Goal: Task Accomplishment & Management: Complete application form

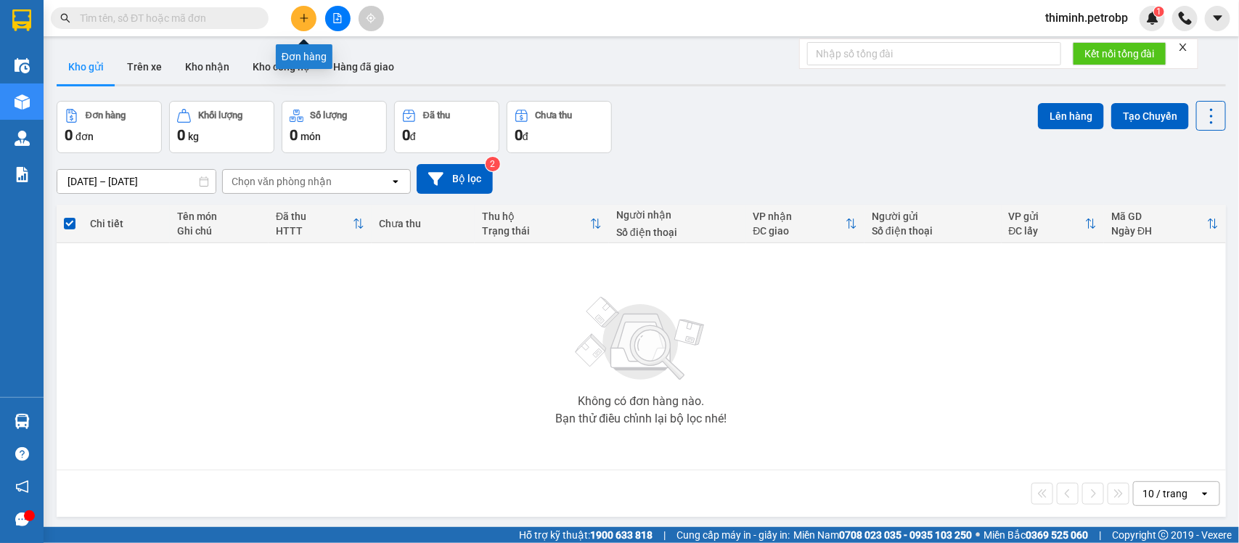
click at [302, 16] on icon "plus" at bounding box center [304, 18] width 10 height 10
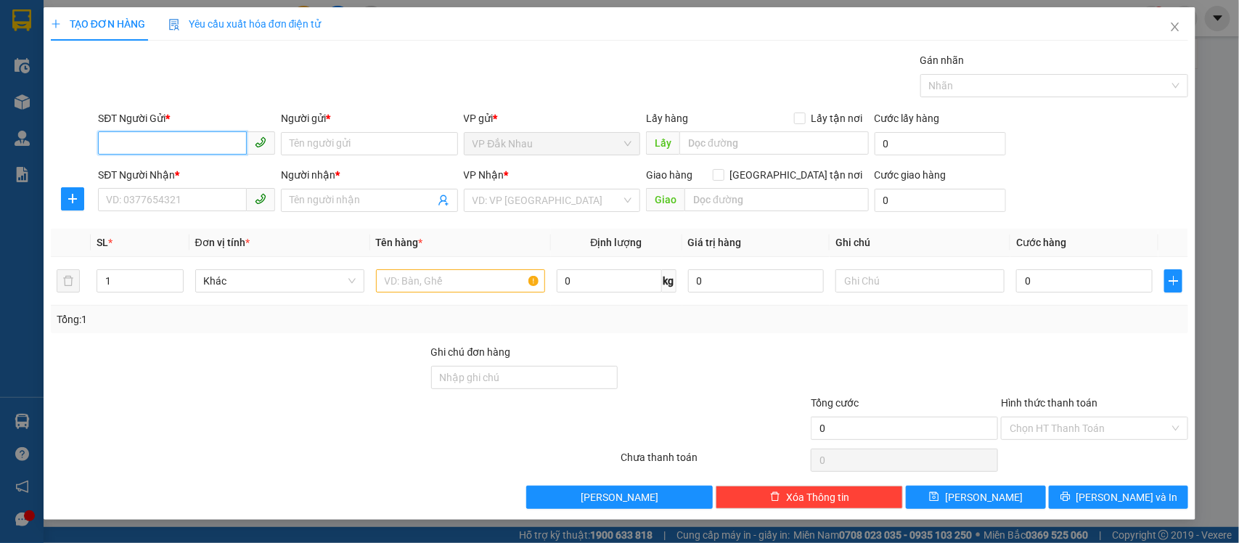
click at [114, 134] on input "SĐT Người Gửi *" at bounding box center [172, 142] width 149 height 23
click at [208, 167] on div "0362268860 - PHI" at bounding box center [187, 173] width 160 height 16
type input "0362268860"
type input "PHI"
type input "0902468028"
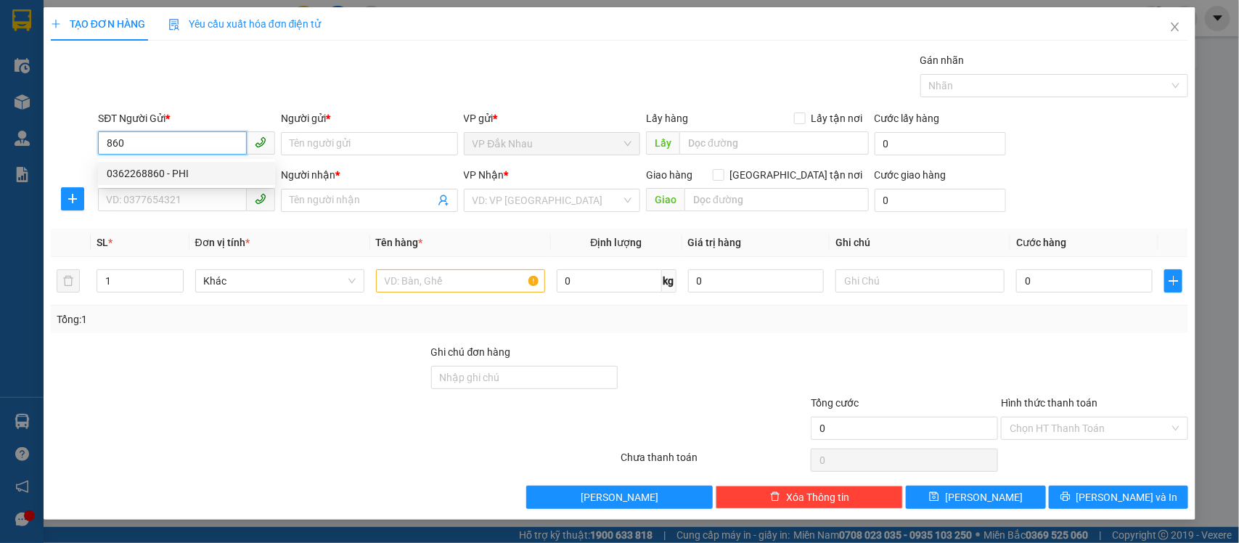
type input "PHÚC"
type input "70.000"
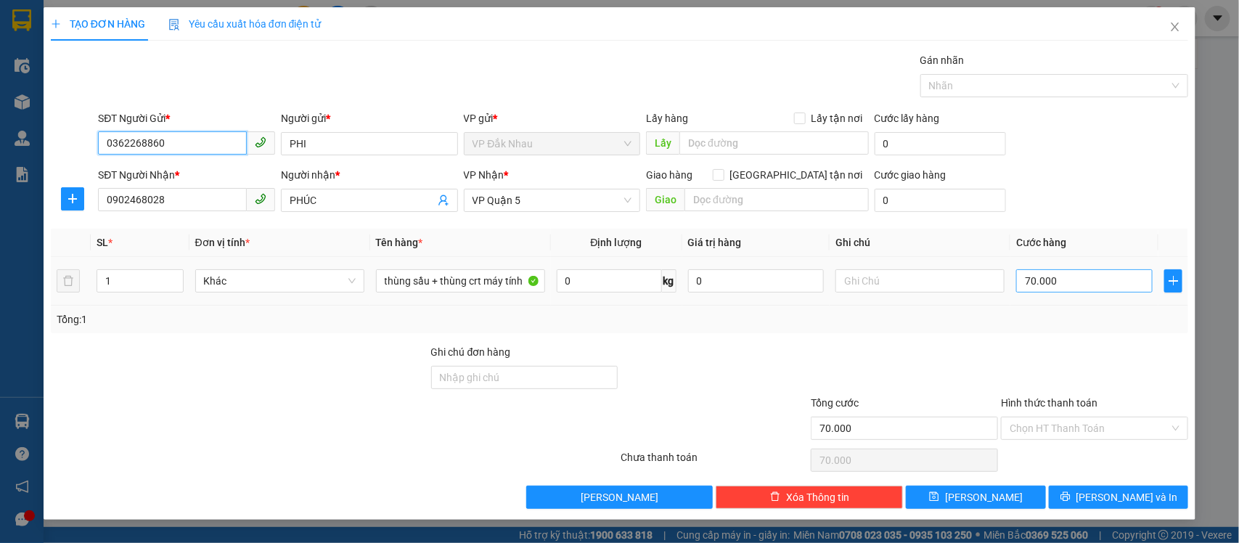
type input "0362268860"
click at [1092, 285] on input "70.000" at bounding box center [1084, 280] width 136 height 23
type input "0"
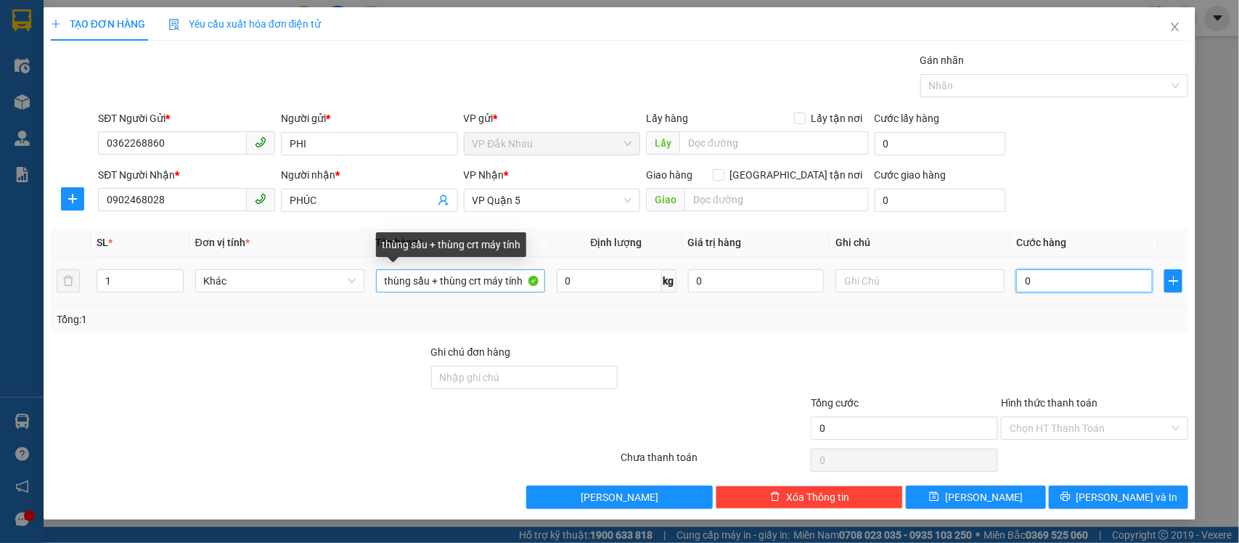
type input "0"
click at [521, 280] on input "thùng sầu + thùng crt máy tính" at bounding box center [460, 280] width 169 height 23
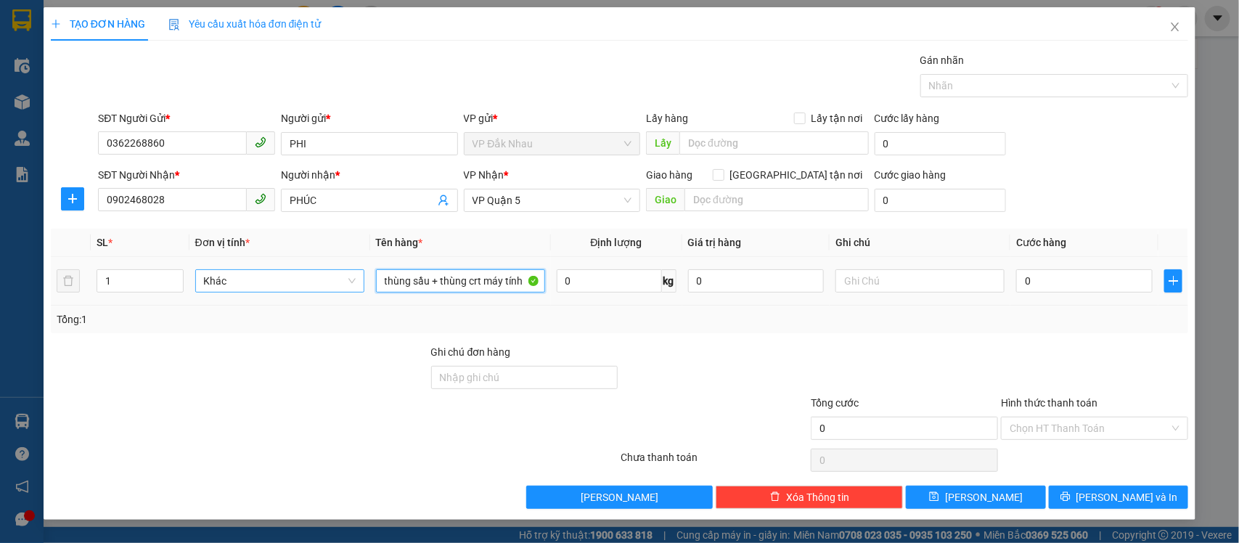
drag, startPoint x: 480, startPoint y: 279, endPoint x: 339, endPoint y: 287, distance: 141.0
click at [339, 287] on tr "1 Khác thùng sầu + thùng crt máy tính 0 kg 0 0" at bounding box center [620, 281] width 1138 height 49
type input "máy tính"
click at [1068, 267] on div "0" at bounding box center [1084, 280] width 136 height 29
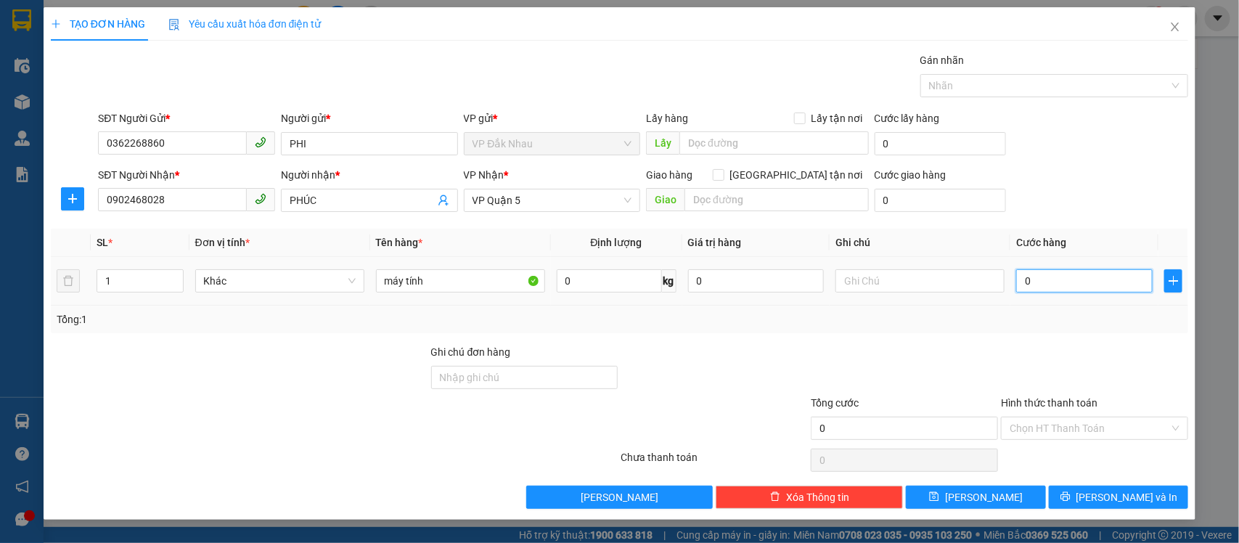
click at [1064, 280] on input "0" at bounding box center [1084, 280] width 136 height 23
type input "0"
type input "4"
type input "004"
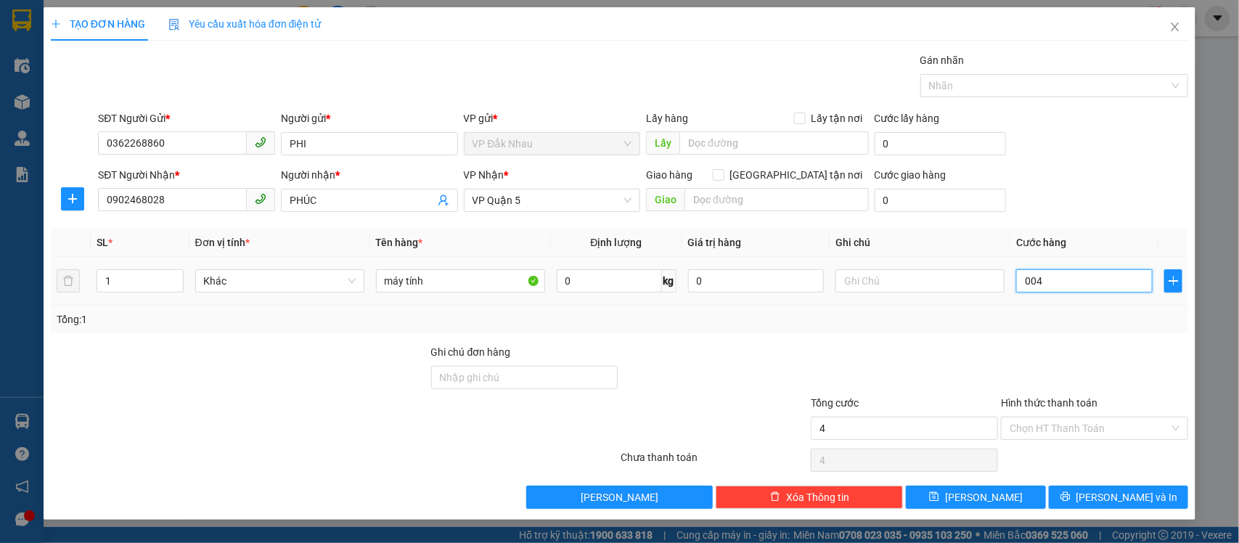
type input "40"
type input "0.040"
type input "40.000"
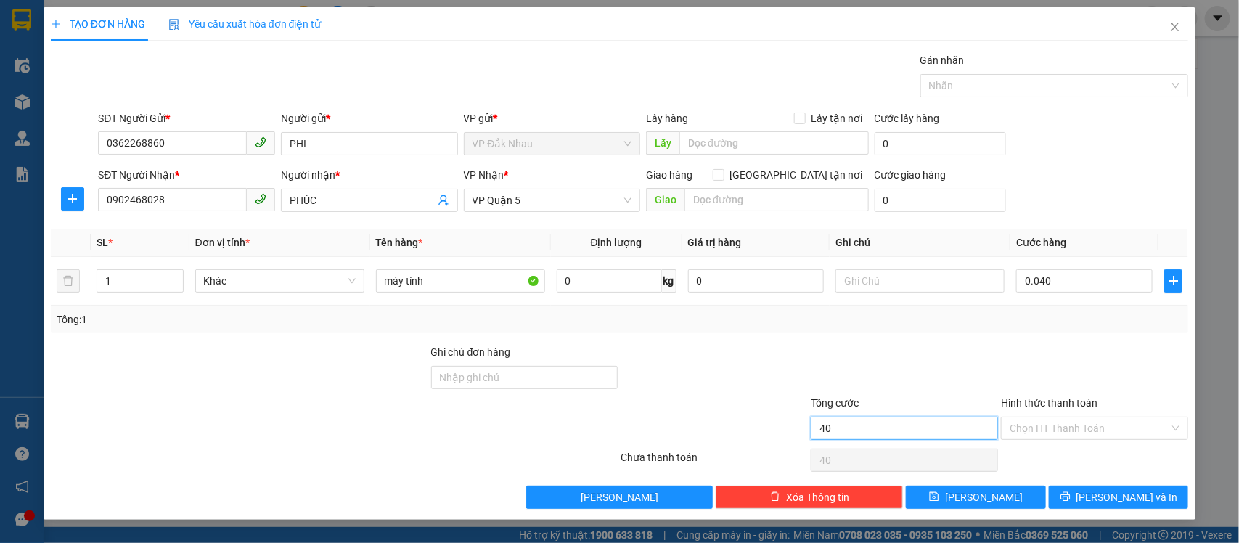
type input "40.000"
click at [894, 433] on input "40.000" at bounding box center [904, 428] width 187 height 23
click at [1021, 430] on input "Hình thức thanh toán" at bounding box center [1090, 428] width 160 height 22
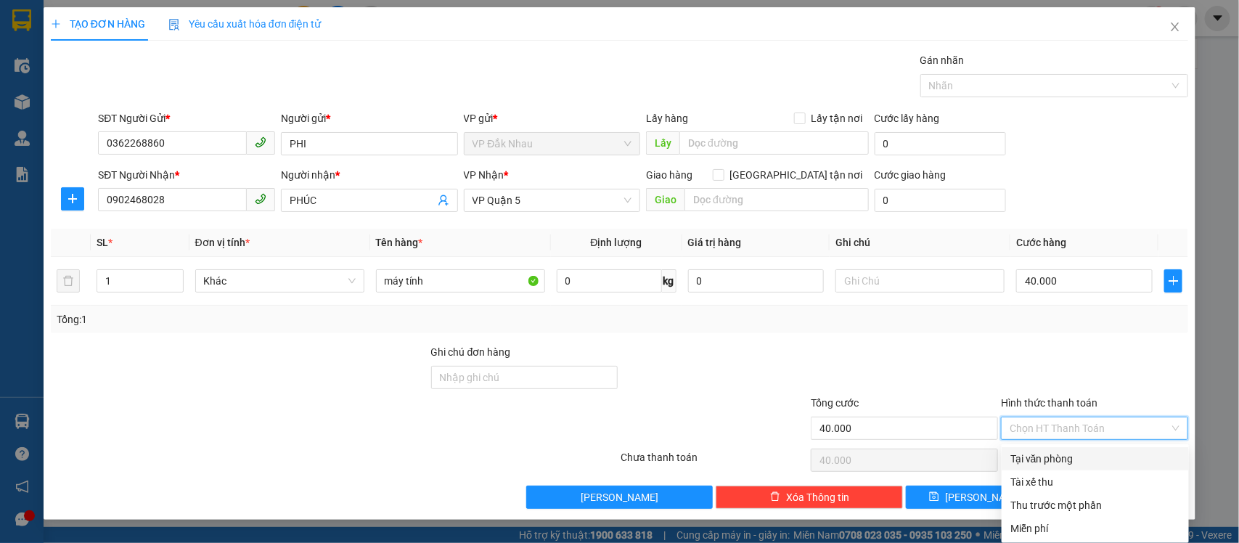
click at [1044, 461] on div "Tại văn phòng" at bounding box center [1095, 459] width 170 height 16
type input "0"
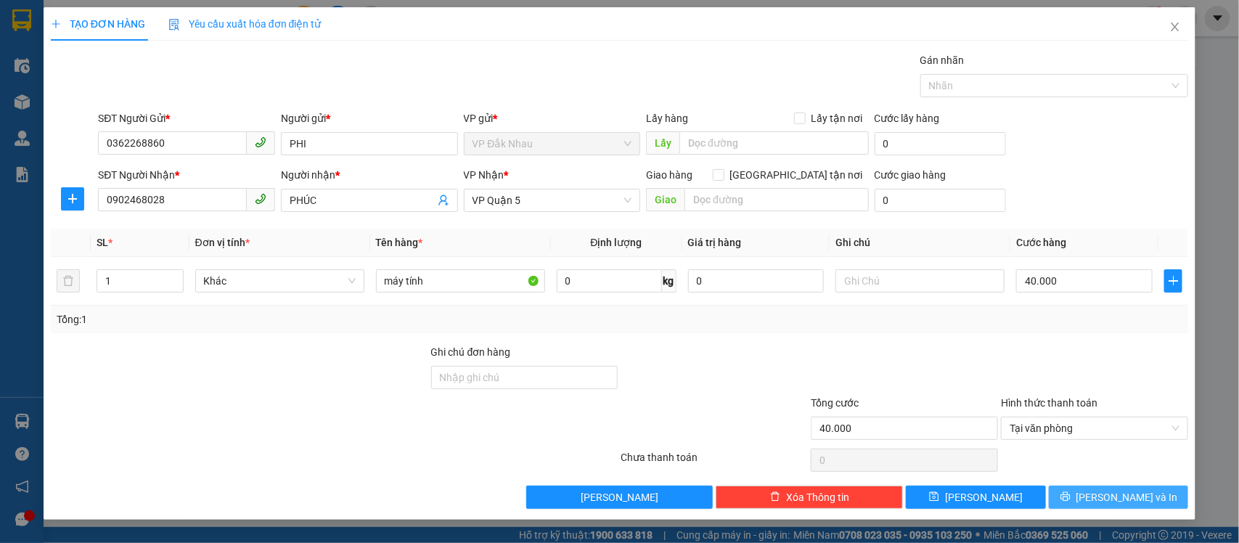
click at [1084, 497] on button "[PERSON_NAME] và In" at bounding box center [1118, 497] width 139 height 23
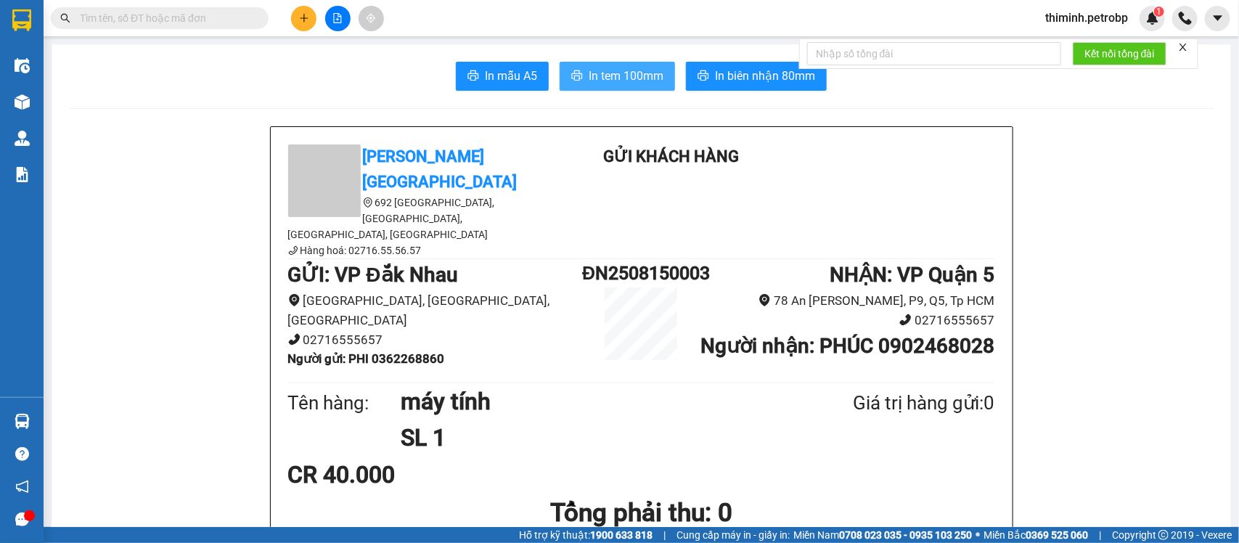
click at [589, 80] on span "In tem 100mm" at bounding box center [626, 76] width 75 height 18
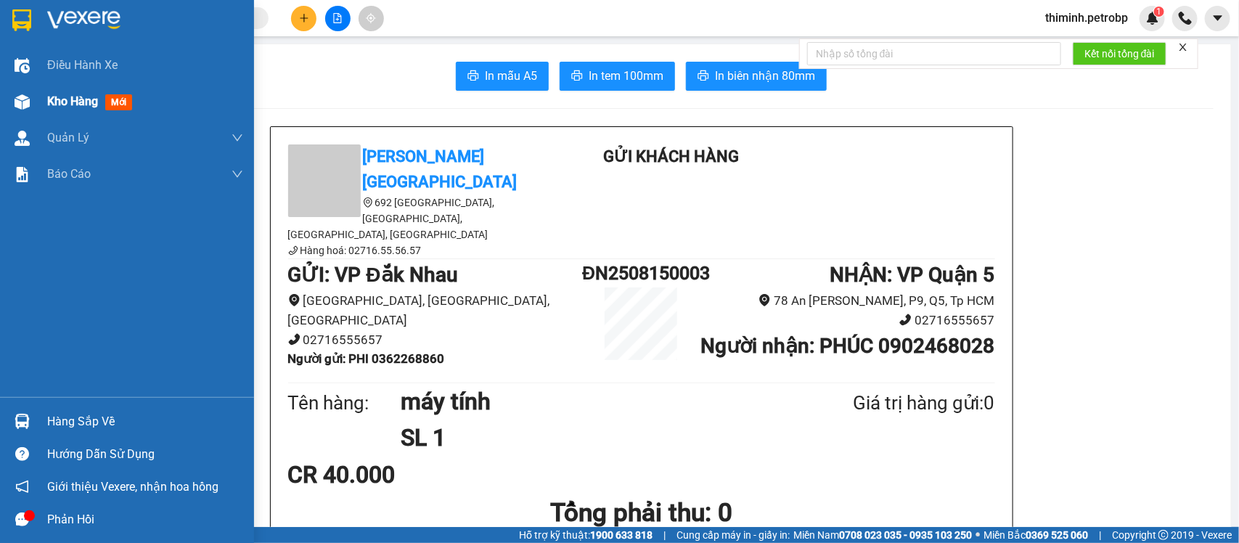
click at [62, 98] on span "Kho hàng" at bounding box center [72, 101] width 51 height 14
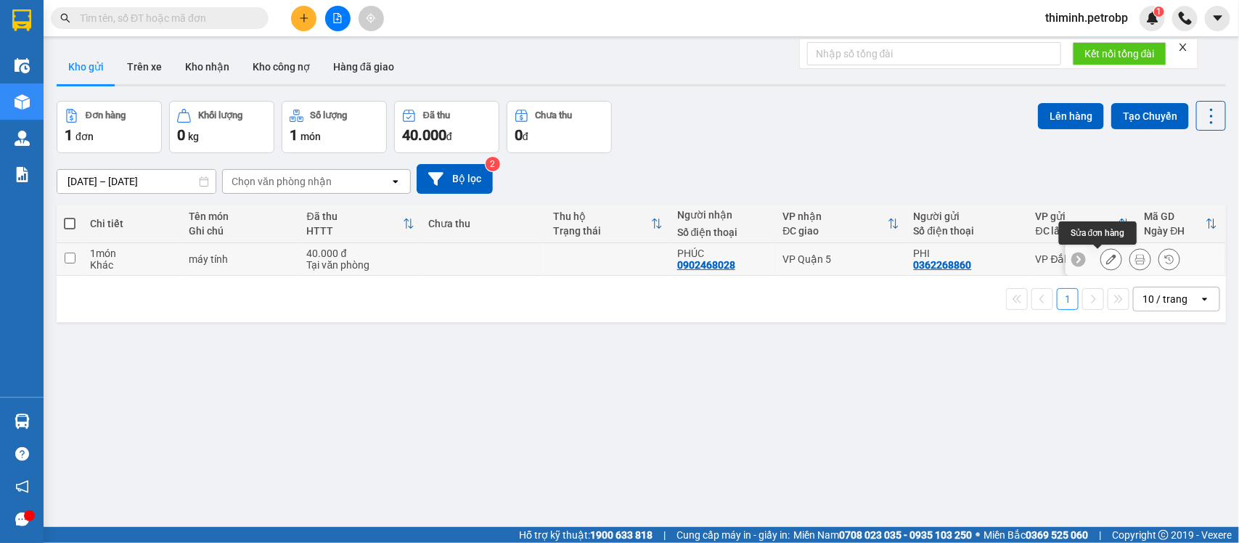
click at [1101, 253] on button at bounding box center [1111, 259] width 20 height 25
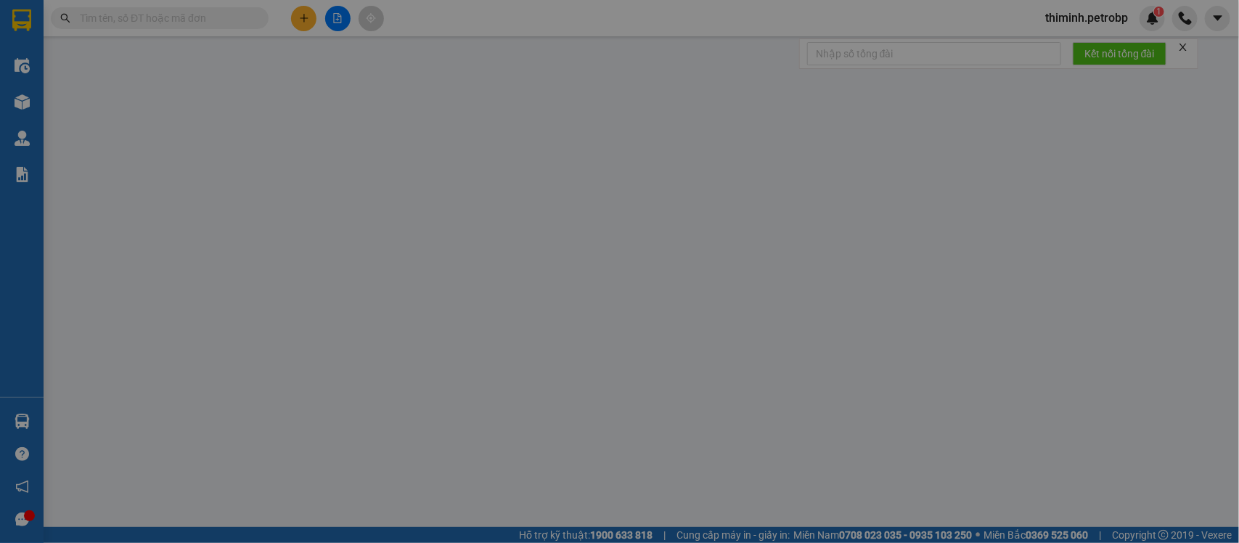
type input "0362268860"
type input "PHI"
type input "0902468028"
type input "PHÚC"
type input "40.000"
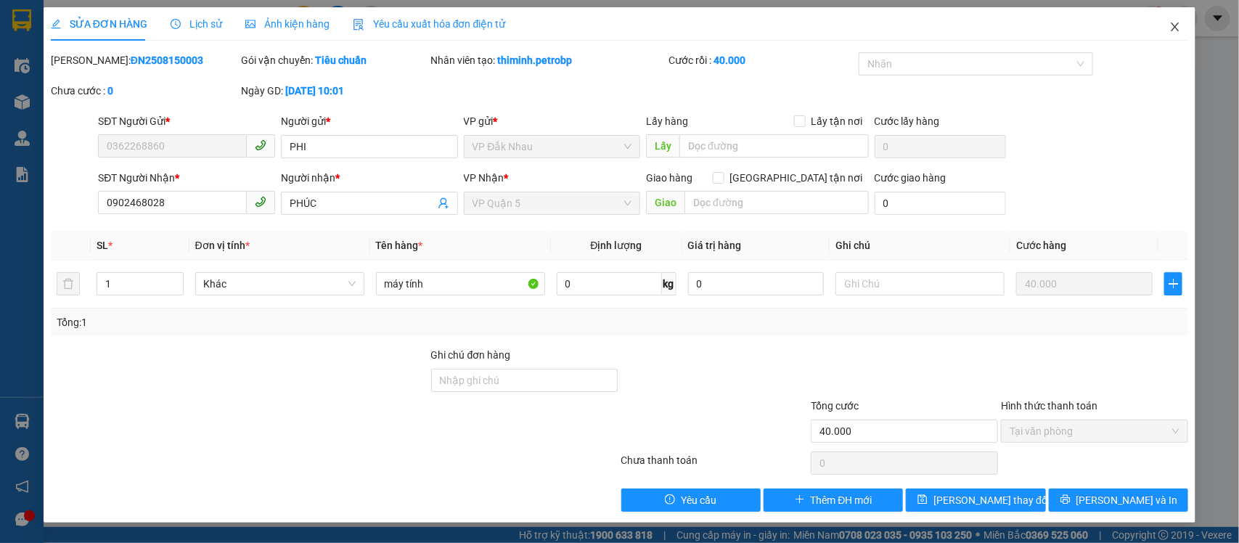
click at [1172, 21] on icon "close" at bounding box center [1175, 27] width 12 height 12
